Goal: Task Accomplishment & Management: Manage account settings

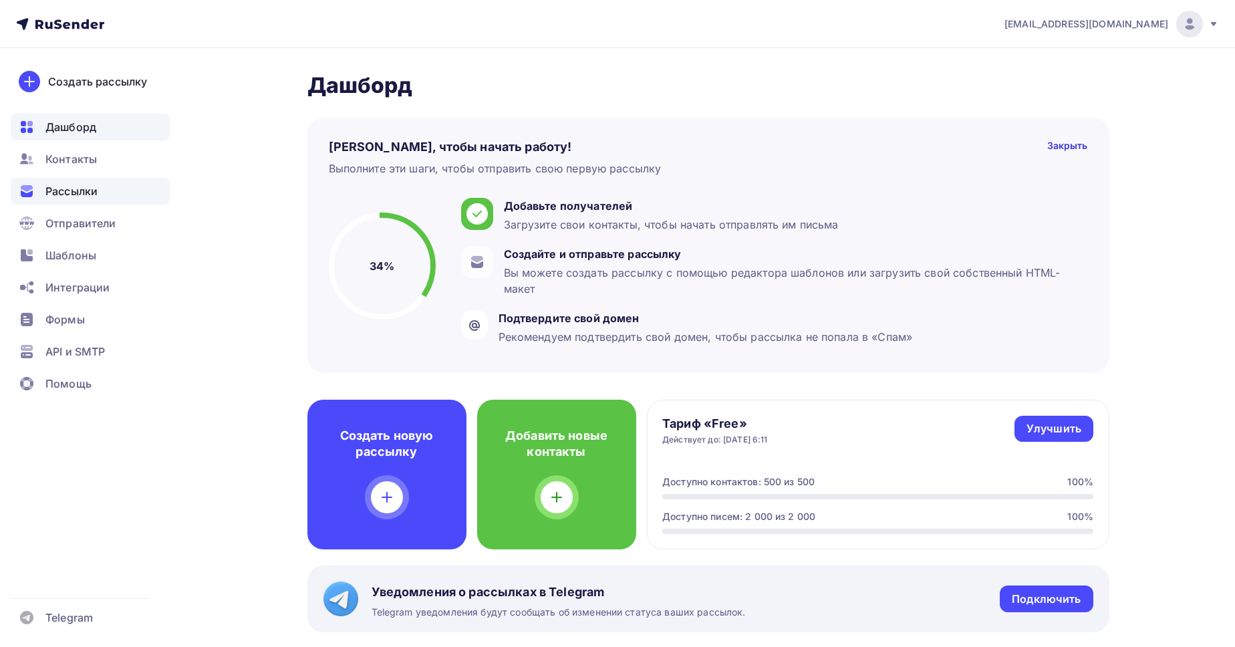
click at [82, 193] on span "Рассылки" at bounding box center [71, 191] width 52 height 16
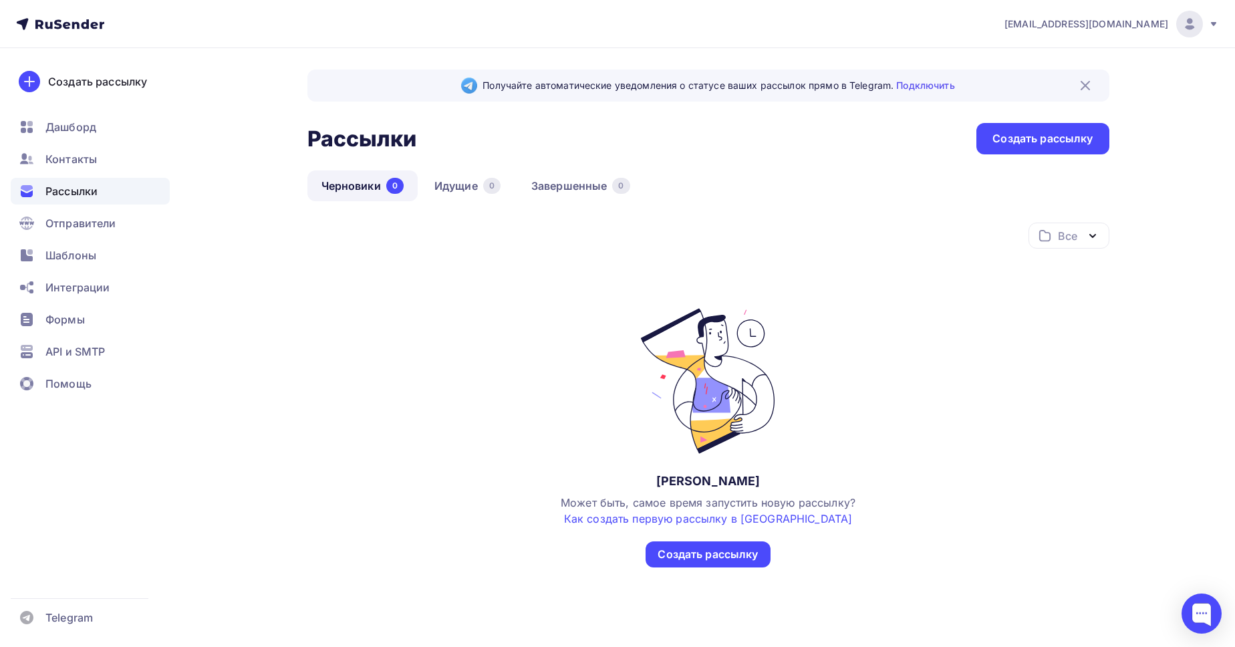
click at [1122, 27] on span "[EMAIL_ADDRESS][DOMAIN_NAME]" at bounding box center [1087, 23] width 164 height 13
click at [1046, 129] on span "Выйти" at bounding box center [1036, 122] width 35 height 16
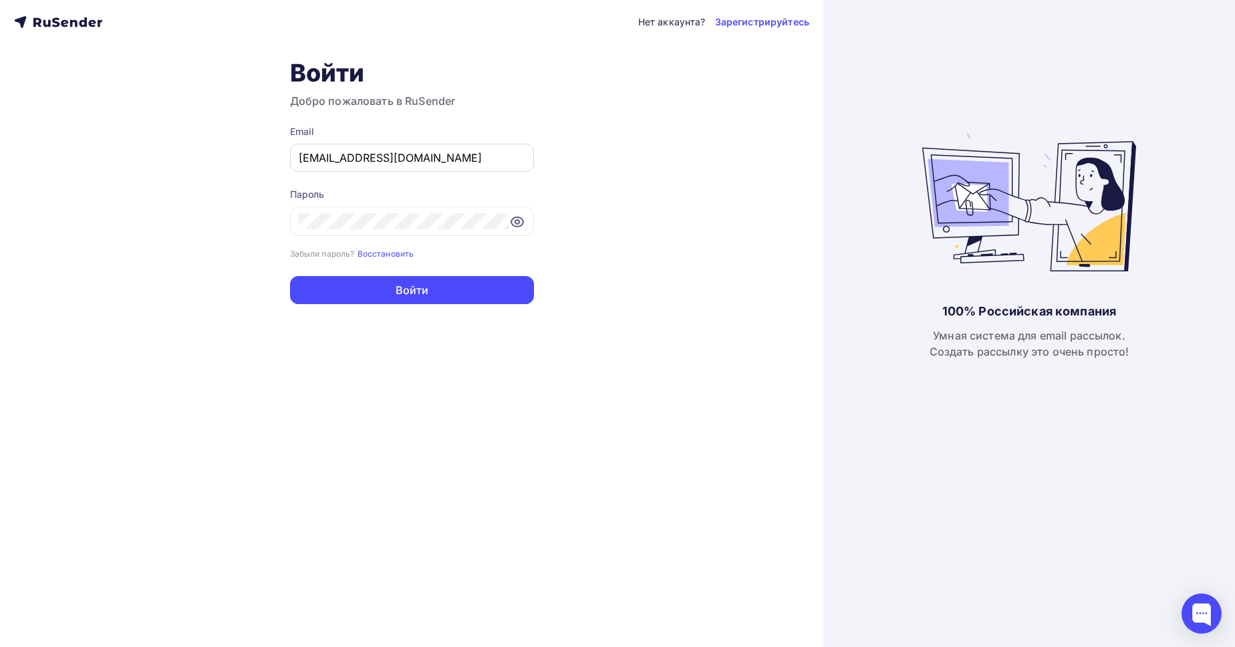
click at [399, 158] on input "[EMAIL_ADDRESS][DOMAIN_NAME]" at bounding box center [412, 158] width 227 height 16
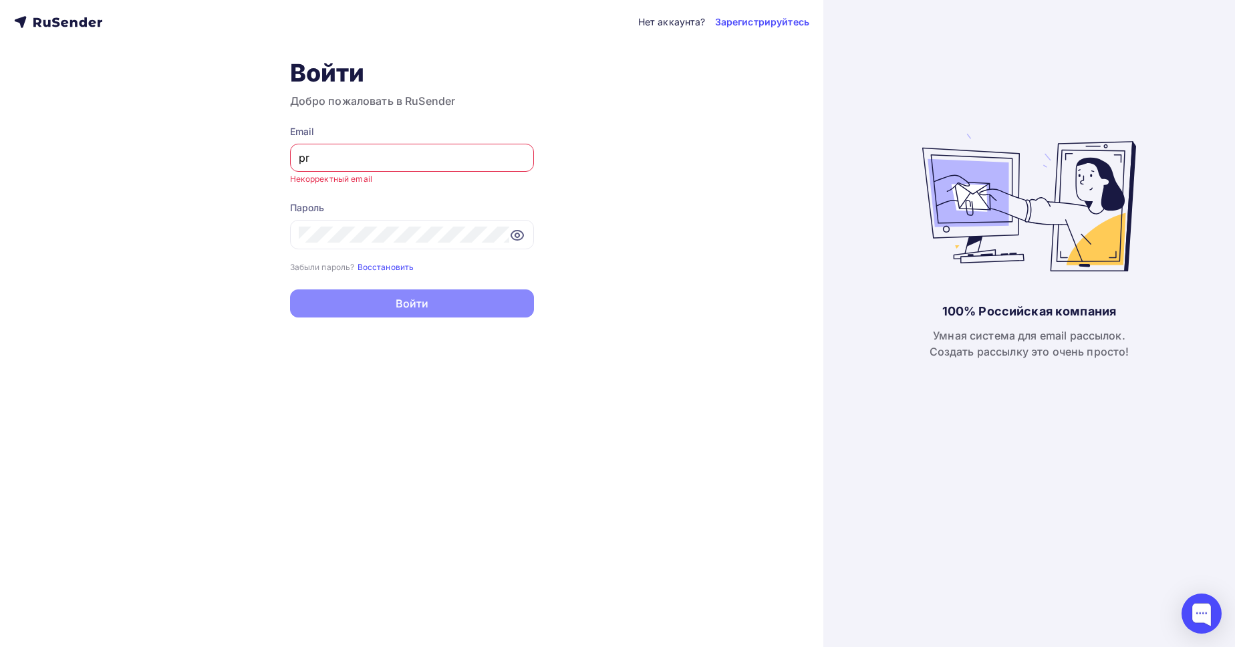
paste input "[EMAIL_ADDRESS][DOMAIN_NAME]"
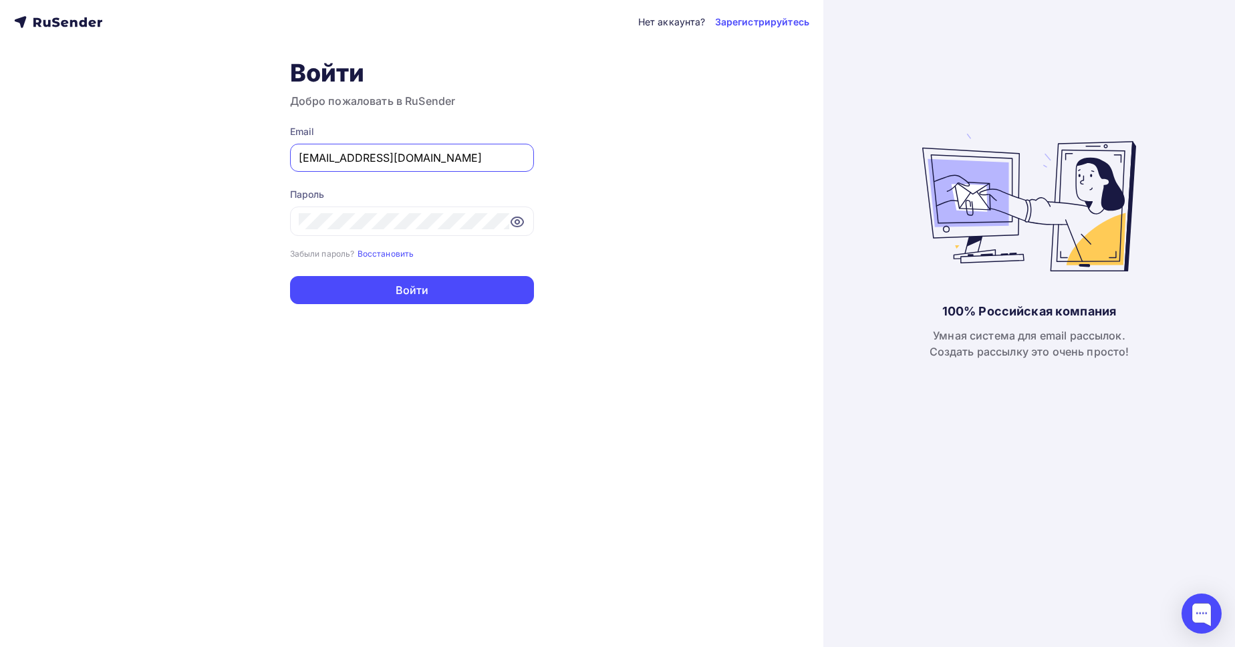
type input "[EMAIL_ADDRESS][DOMAIN_NAME]"
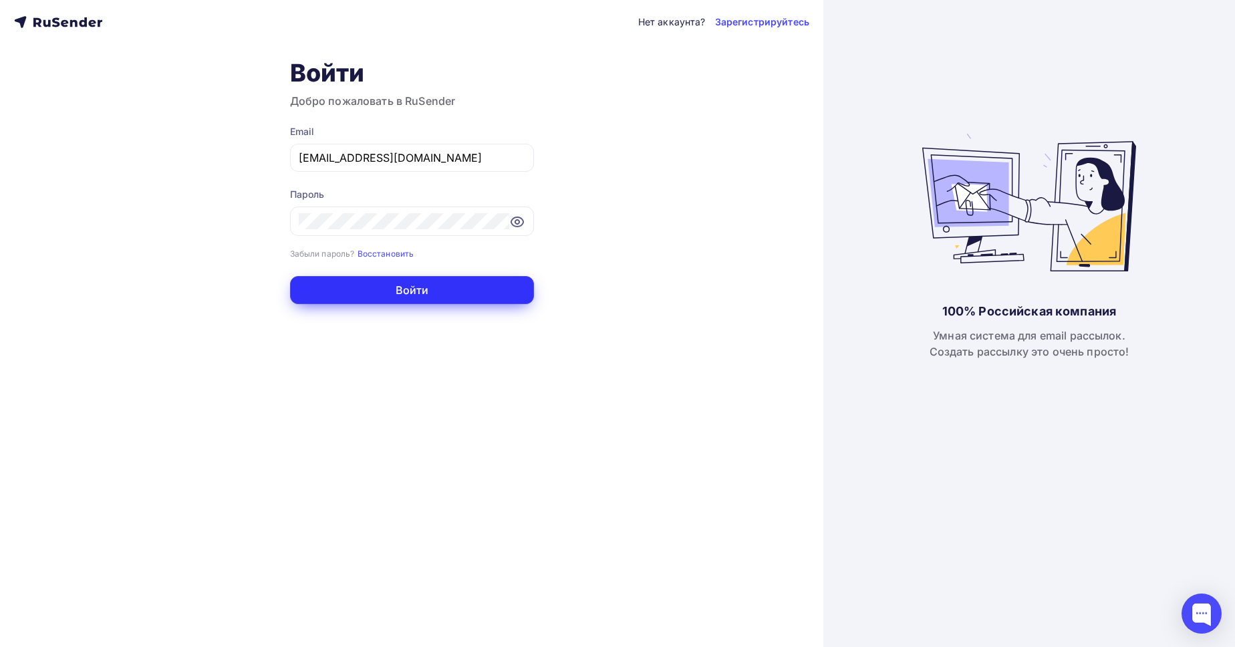
click at [392, 296] on button "Войти" at bounding box center [412, 290] width 244 height 28
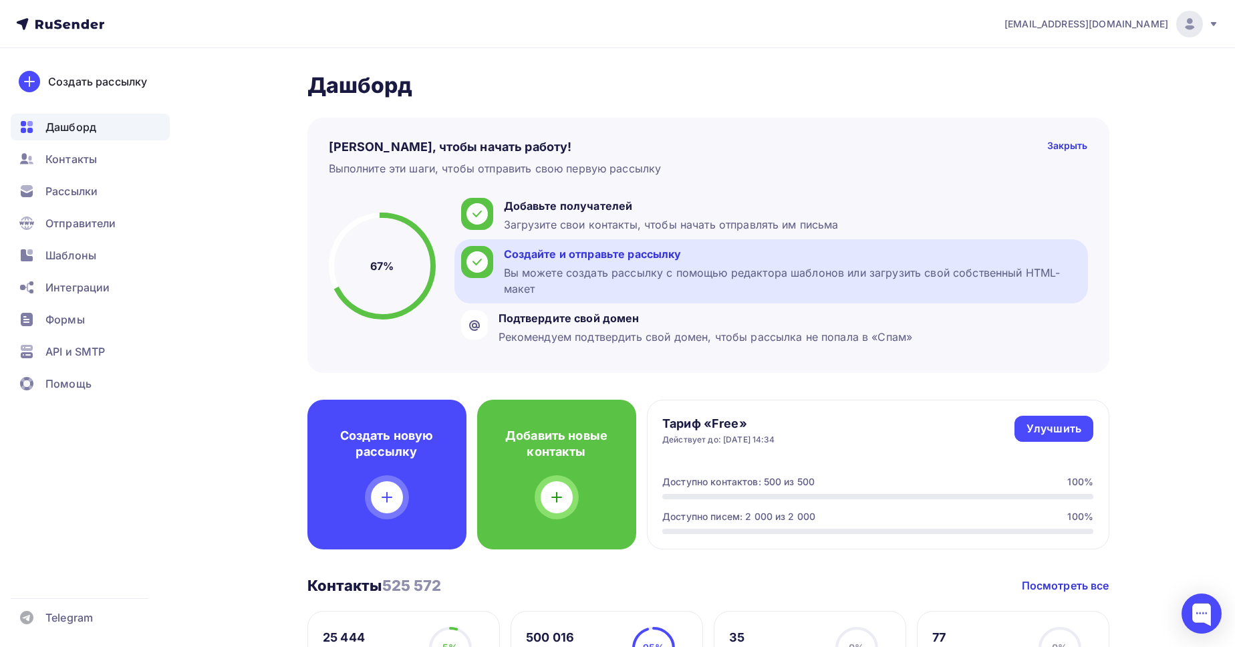
scroll to position [305, 0]
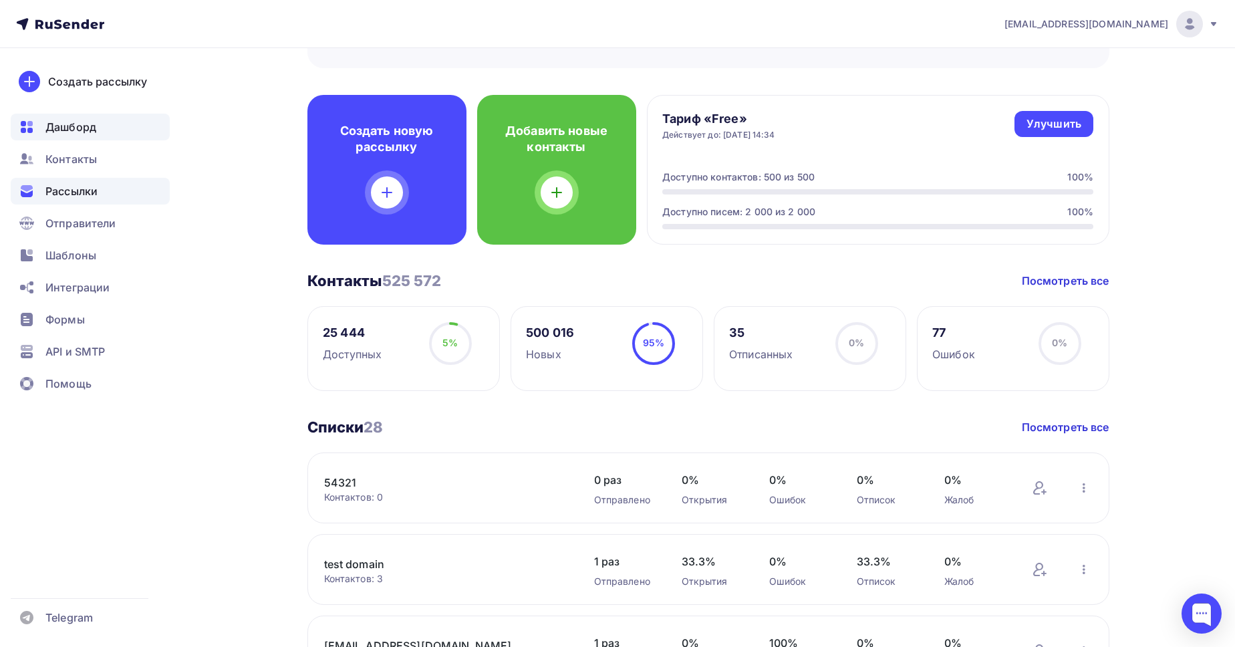
click at [102, 192] on div "Рассылки" at bounding box center [90, 191] width 159 height 27
